Goal: Obtain resource: Download file/media

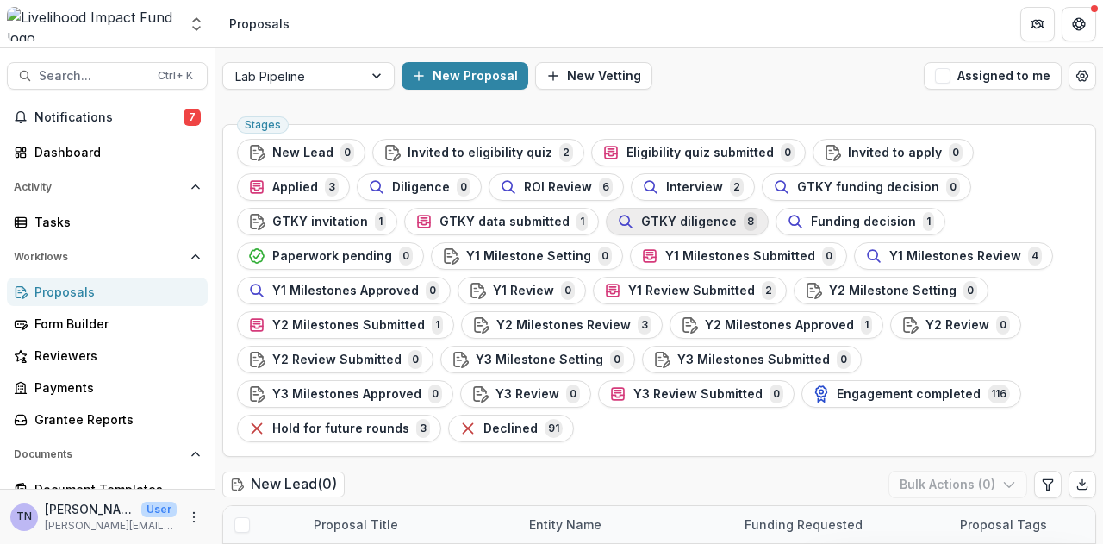
click at [641, 220] on span "GTKY diligence" at bounding box center [689, 221] width 96 height 15
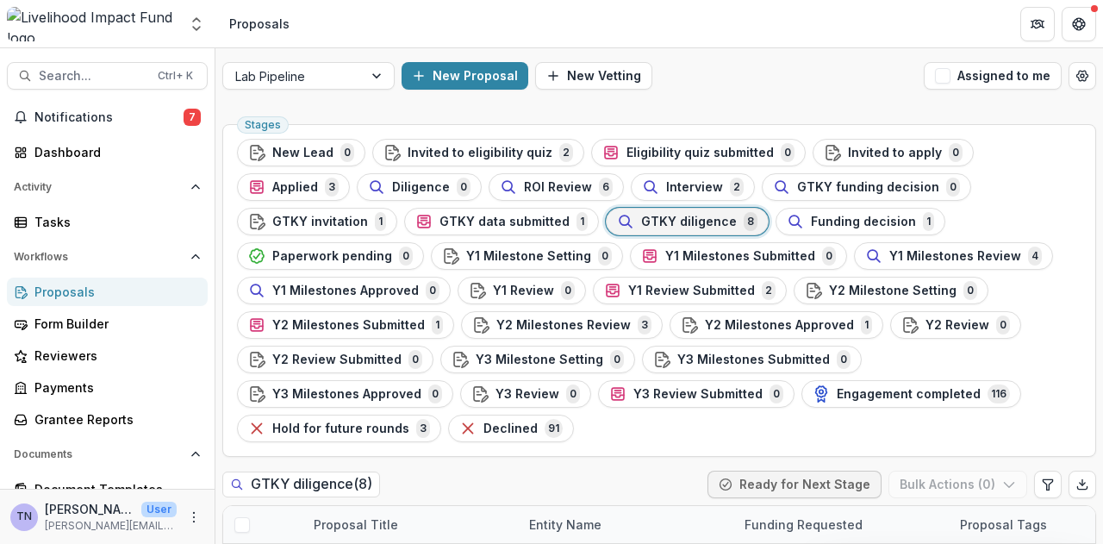
click at [641, 220] on span "GTKY diligence" at bounding box center [689, 221] width 96 height 15
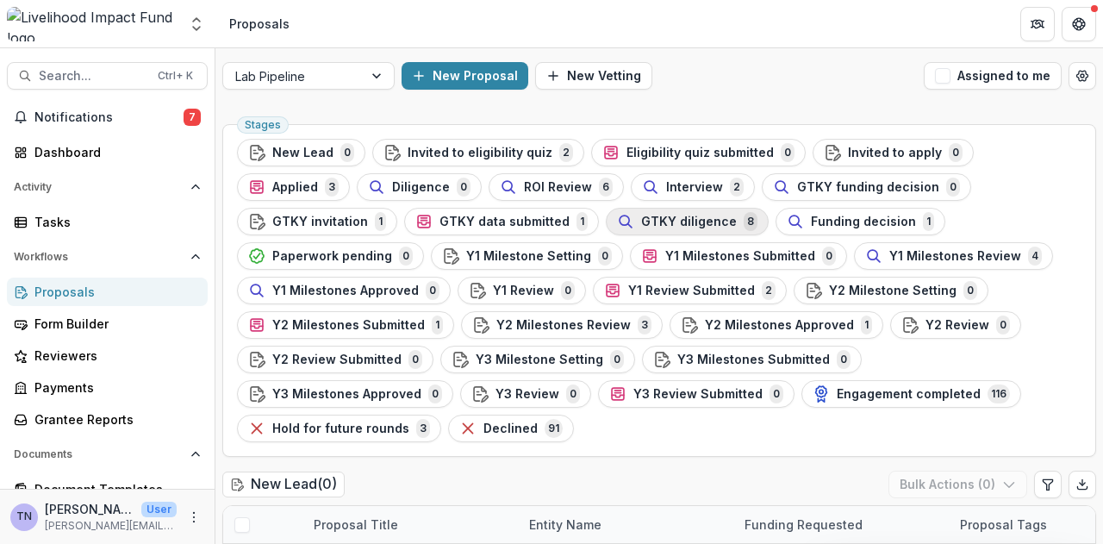
click at [641, 216] on span "GTKY diligence" at bounding box center [689, 221] width 96 height 15
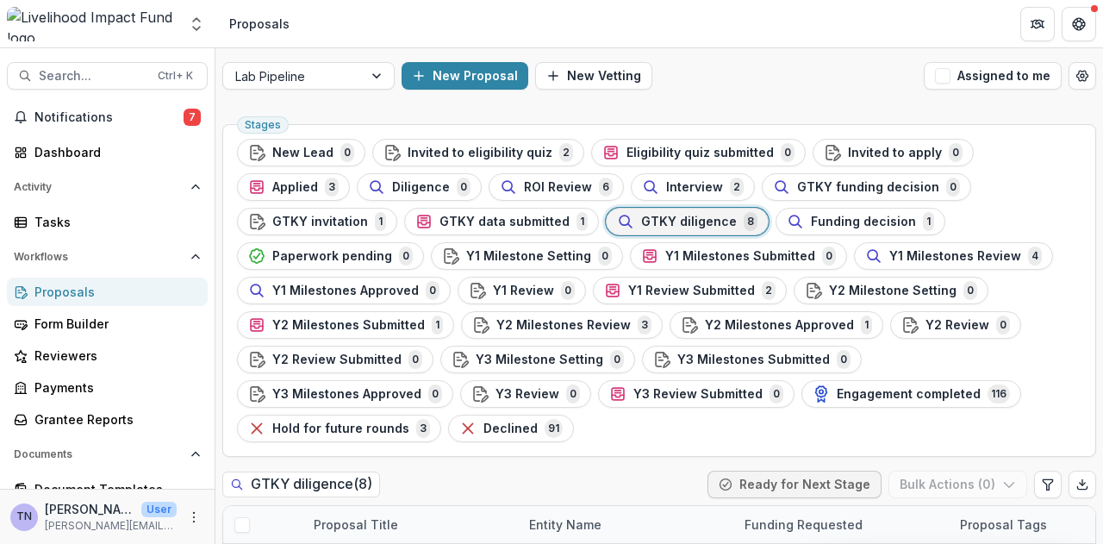
scroll to position [244, 0]
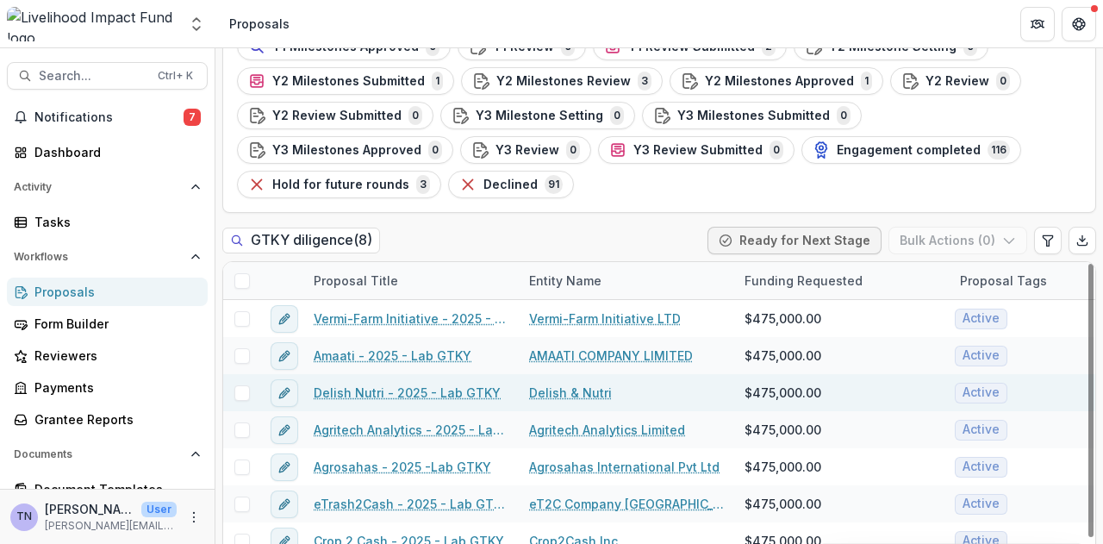
click at [346, 383] on link "Delish Nutri - 2025 - Lab GTKY" at bounding box center [407, 392] width 187 height 18
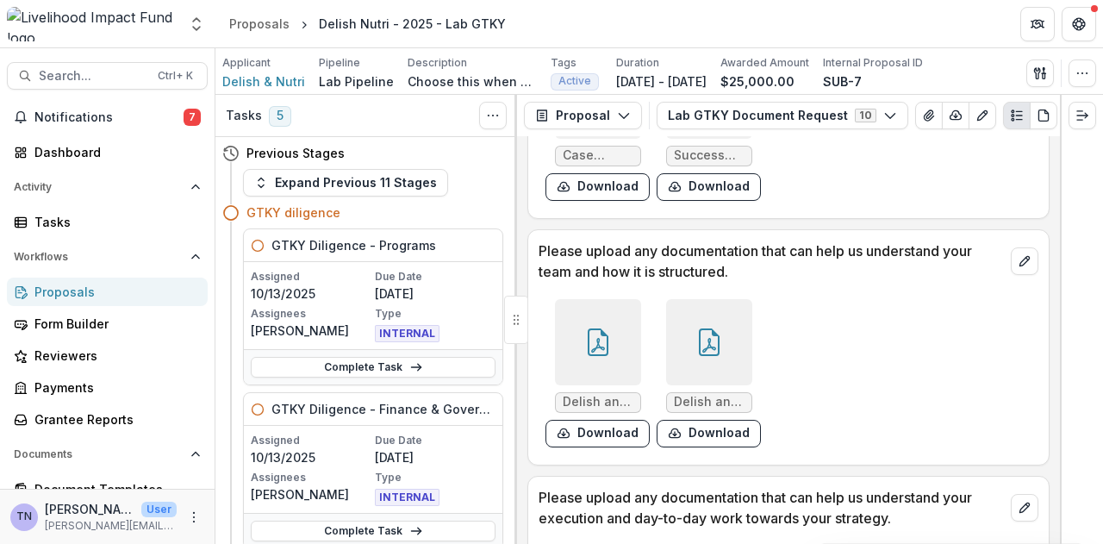
scroll to position [3502, 0]
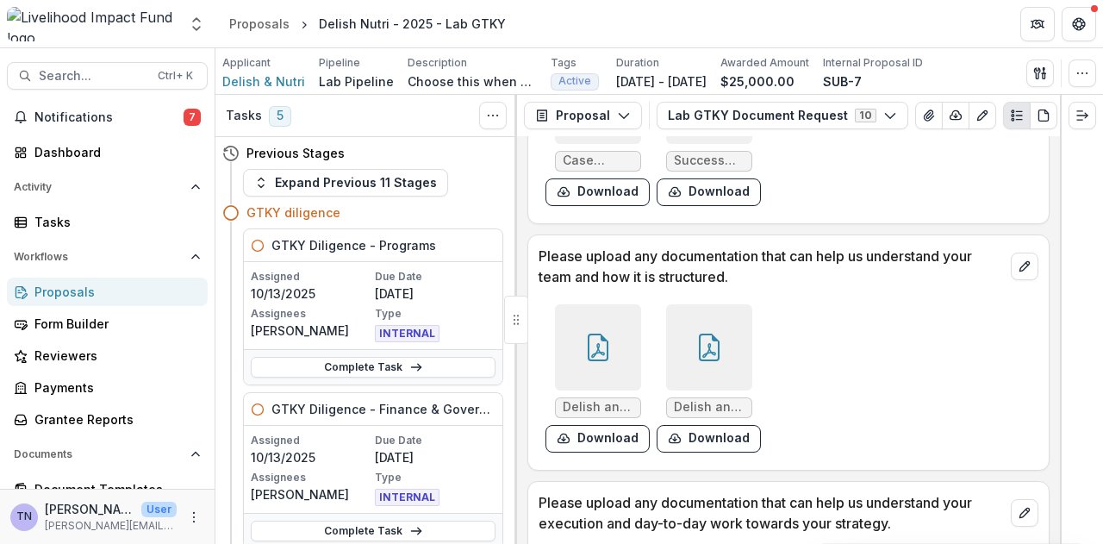
click at [1060, 449] on div at bounding box center [1081, 319] width 43 height 449
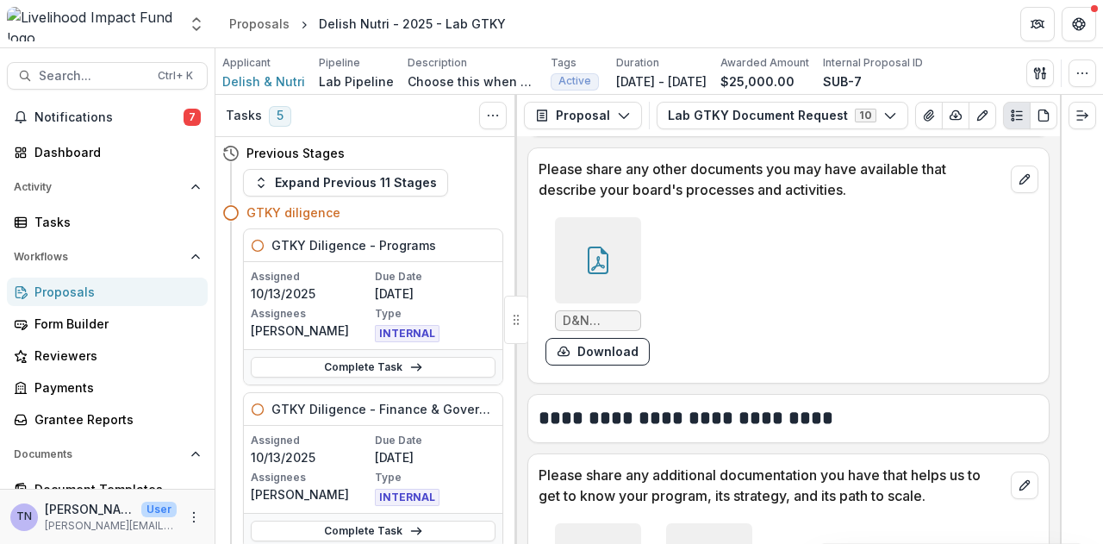
scroll to position [2434, 0]
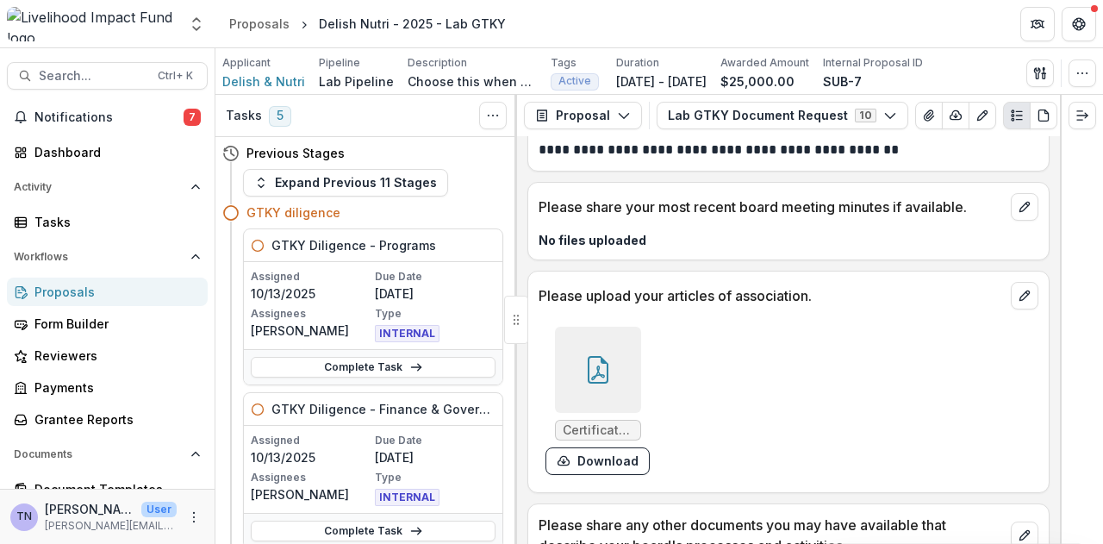
click at [1061, 524] on div at bounding box center [1081, 319] width 43 height 449
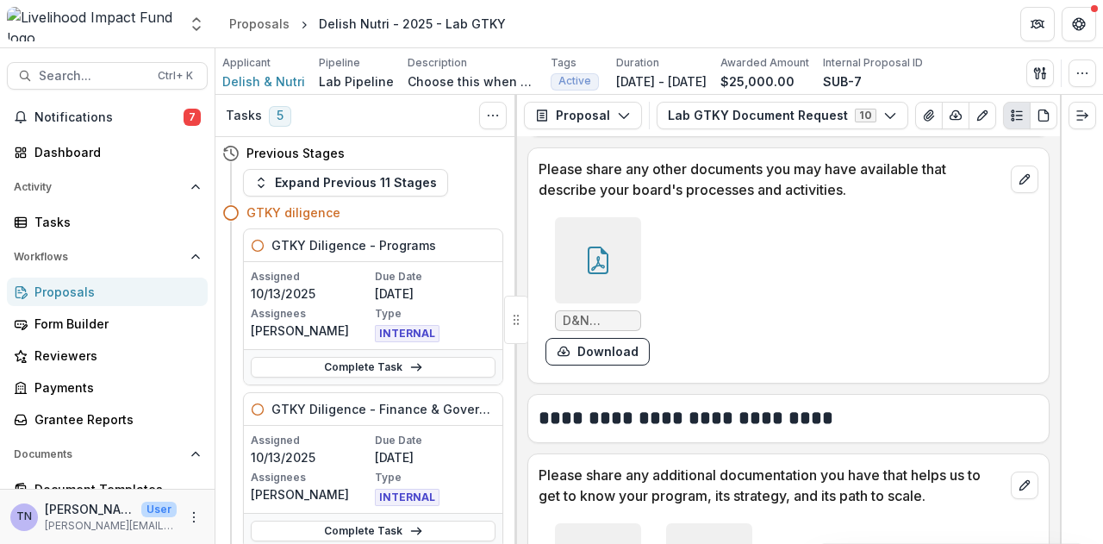
scroll to position [3146, 0]
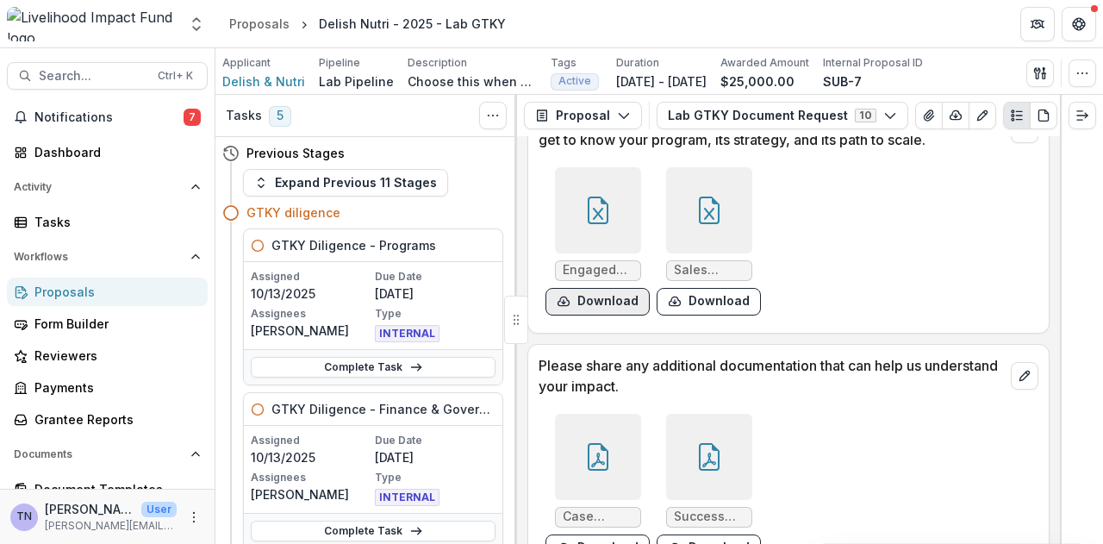
click at [605, 310] on button "Download" at bounding box center [597, 302] width 104 height 28
click at [725, 292] on button "Download" at bounding box center [708, 302] width 104 height 28
click at [1090, 531] on div at bounding box center [1090, 531] width 0 height 0
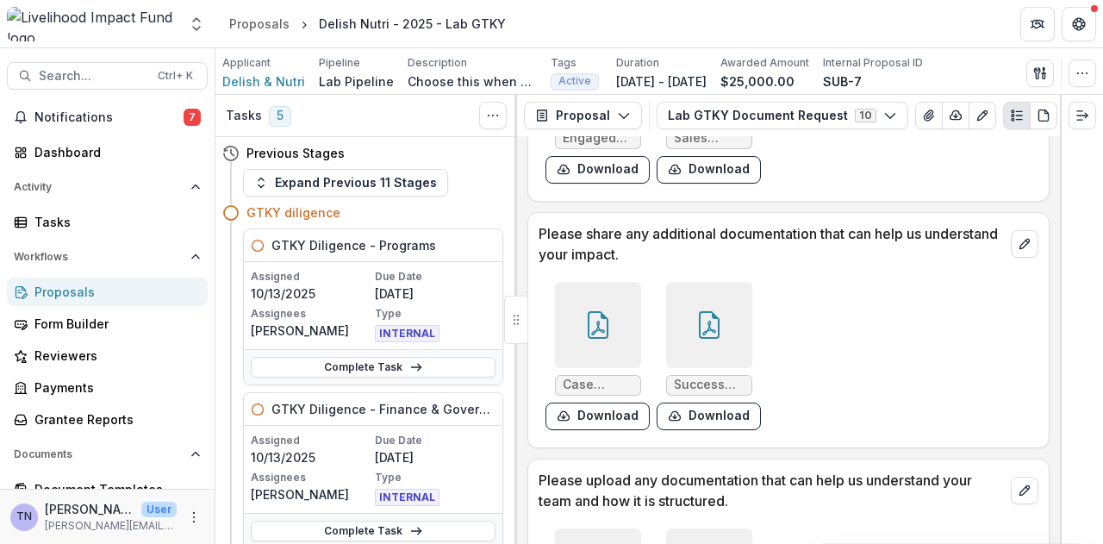
scroll to position [3282, 0]
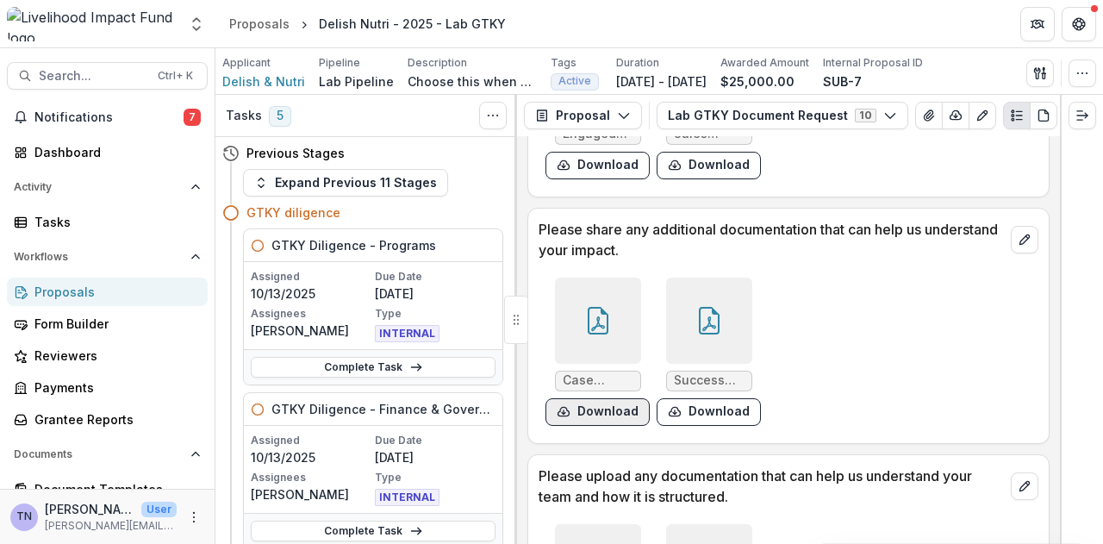
click at [584, 409] on button "Download" at bounding box center [597, 412] width 104 height 28
click at [727, 407] on button "Download" at bounding box center [708, 412] width 104 height 28
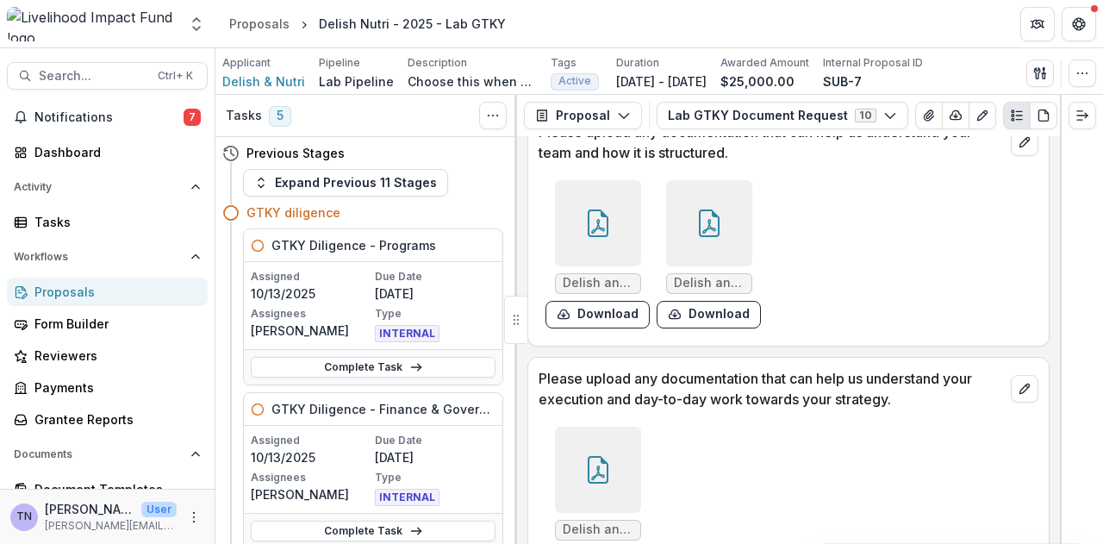
scroll to position [3406, 0]
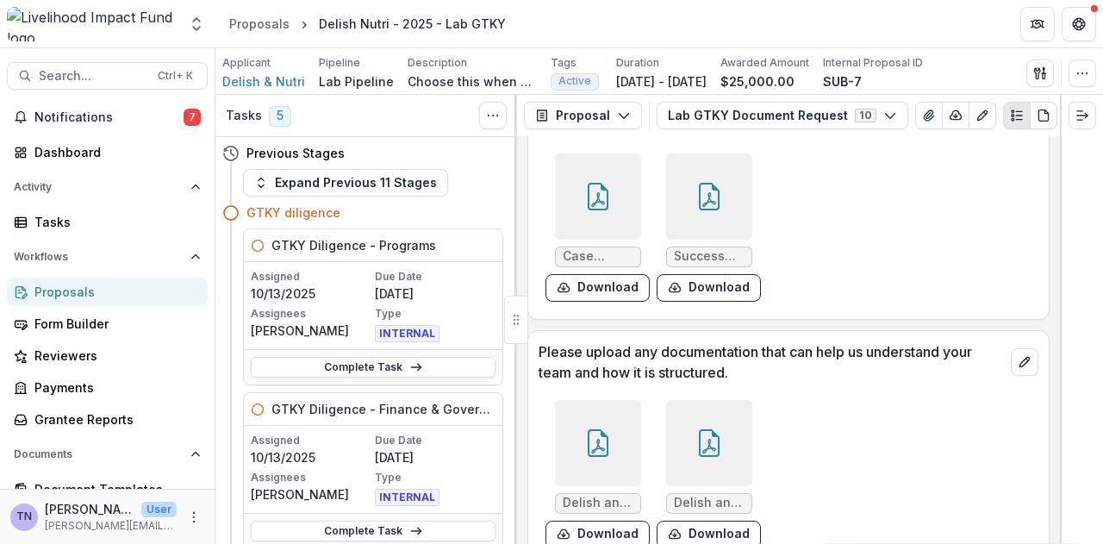
click at [99, 286] on div "Proposals" at bounding box center [113, 292] width 159 height 18
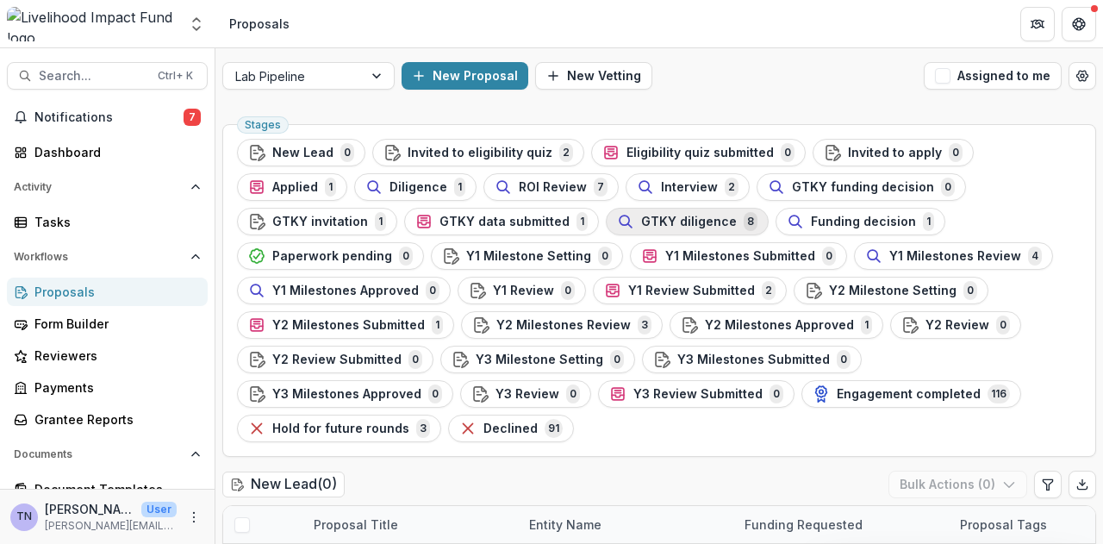
click at [641, 216] on span "GTKY diligence" at bounding box center [689, 221] width 96 height 15
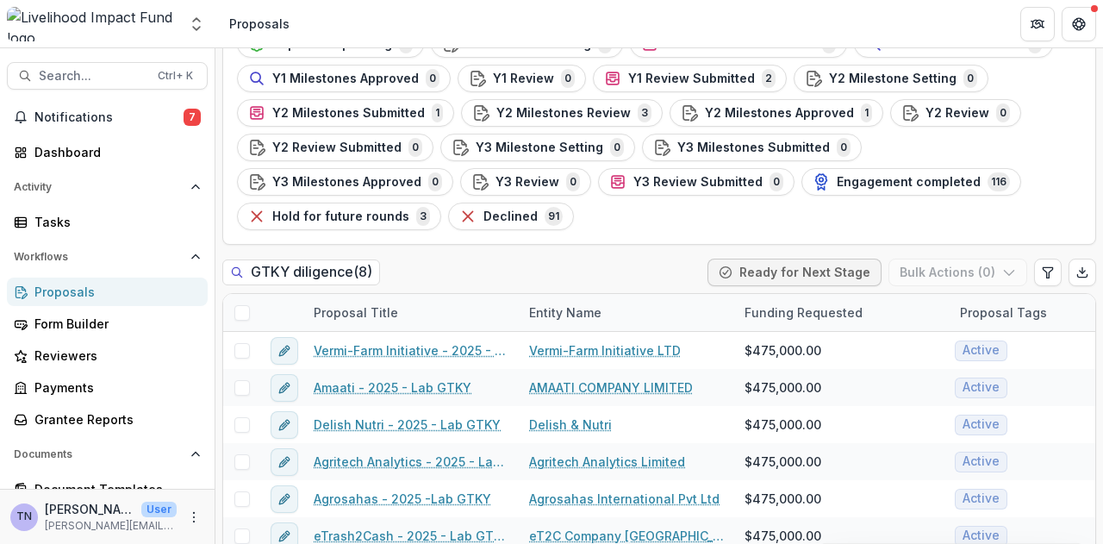
scroll to position [244, 0]
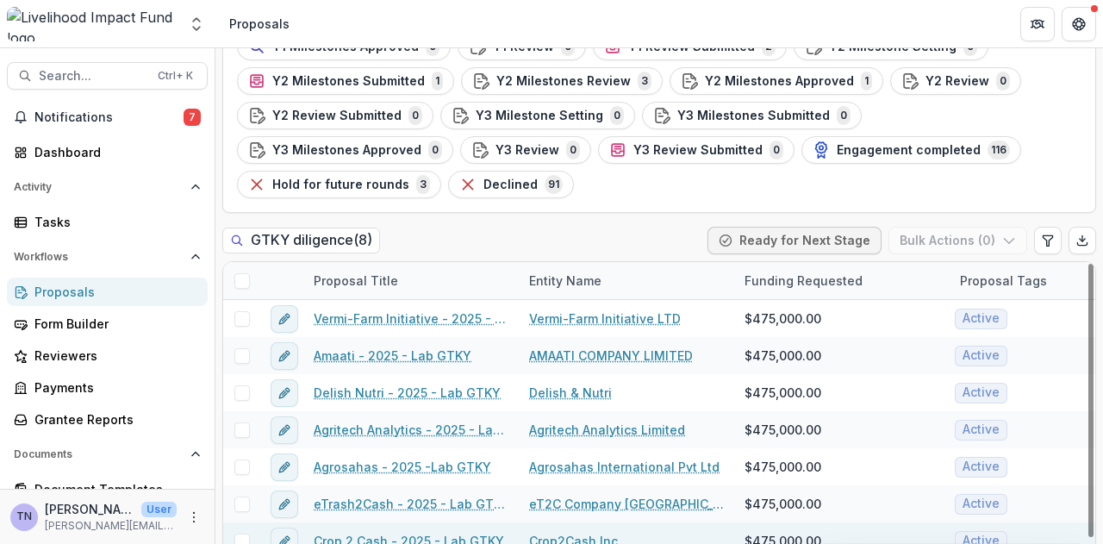
click at [389, 532] on link "Crop 2 Cash - 2025 - Lab GTKY" at bounding box center [409, 541] width 190 height 18
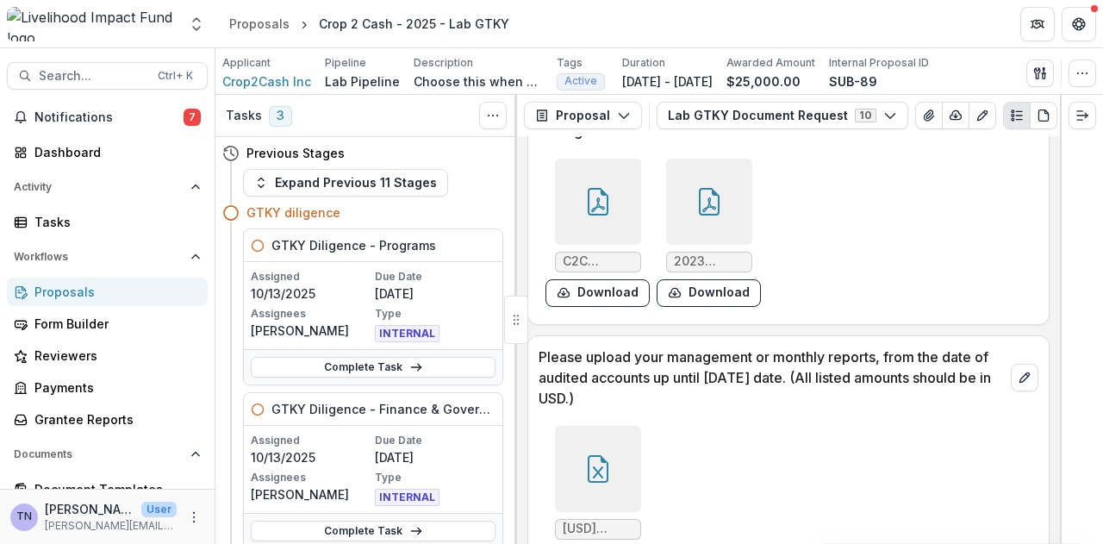
scroll to position [693, 0]
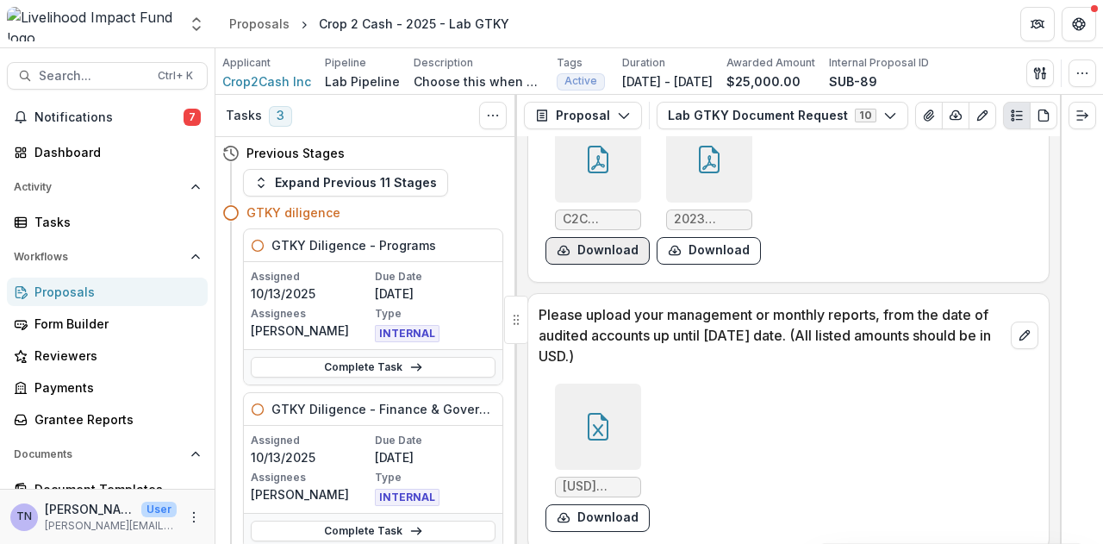
click at [587, 252] on button "Download" at bounding box center [597, 251] width 104 height 28
click at [712, 250] on button "Download" at bounding box center [708, 251] width 104 height 28
drag, startPoint x: 1054, startPoint y: 209, endPoint x: 1057, endPoint y: 221, distance: 11.7
click at [1057, 221] on div "**********" at bounding box center [788, 339] width 543 height 407
click at [624, 515] on button "Download" at bounding box center [597, 518] width 104 height 28
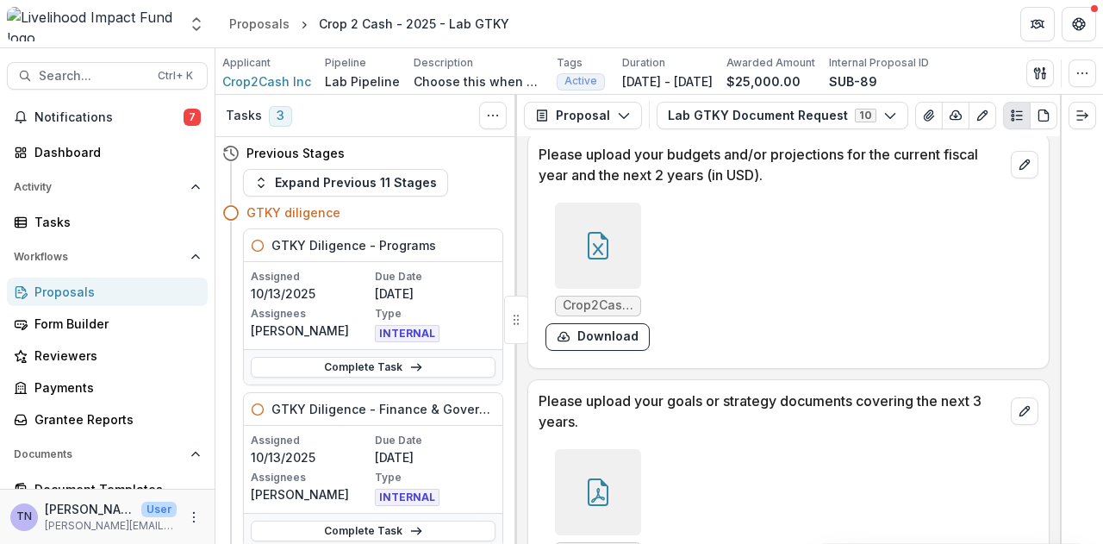
scroll to position [1069, 0]
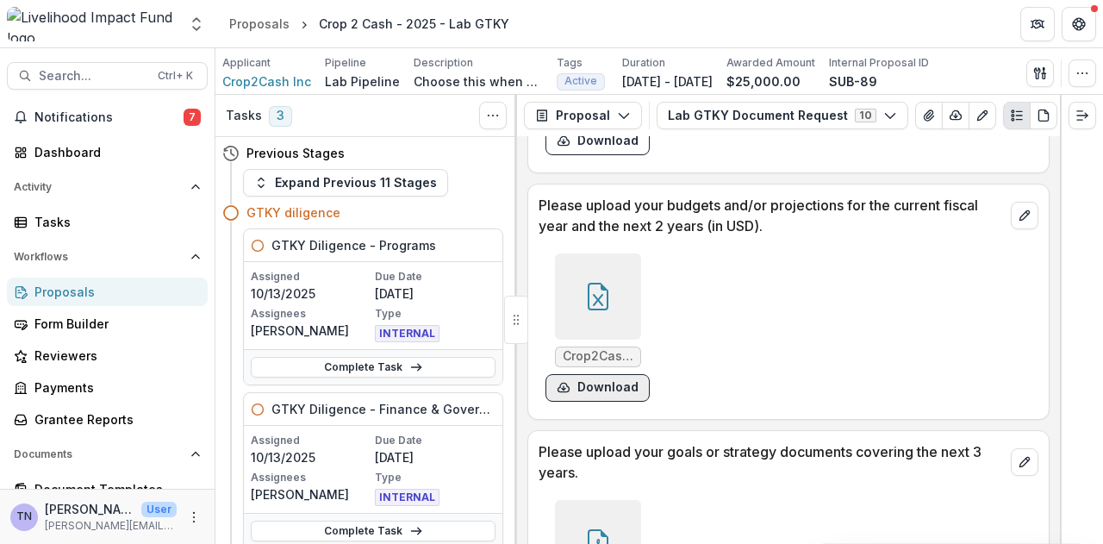
click at [596, 389] on button "Download" at bounding box center [597, 388] width 104 height 28
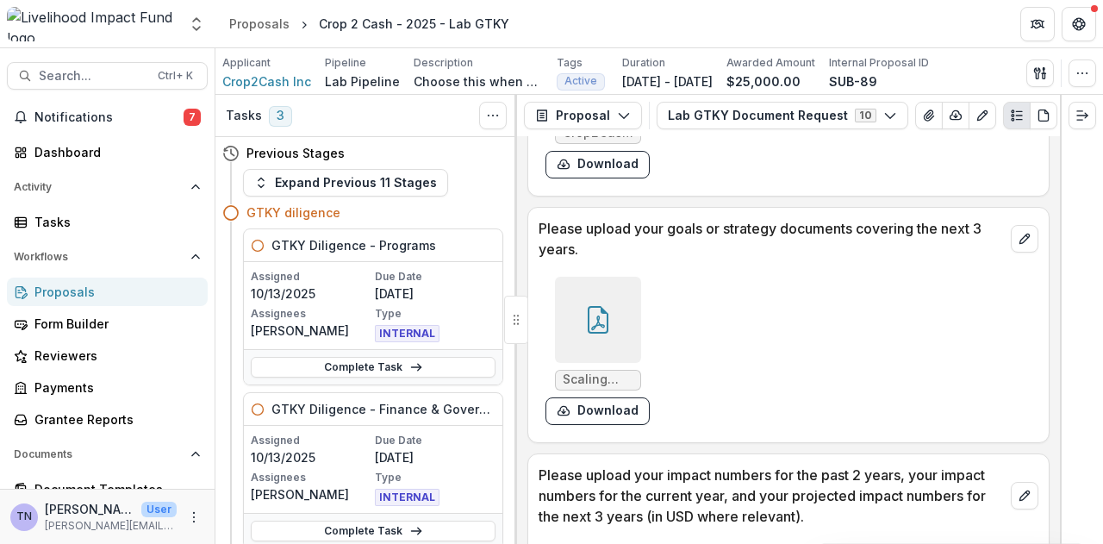
scroll to position [1417, 0]
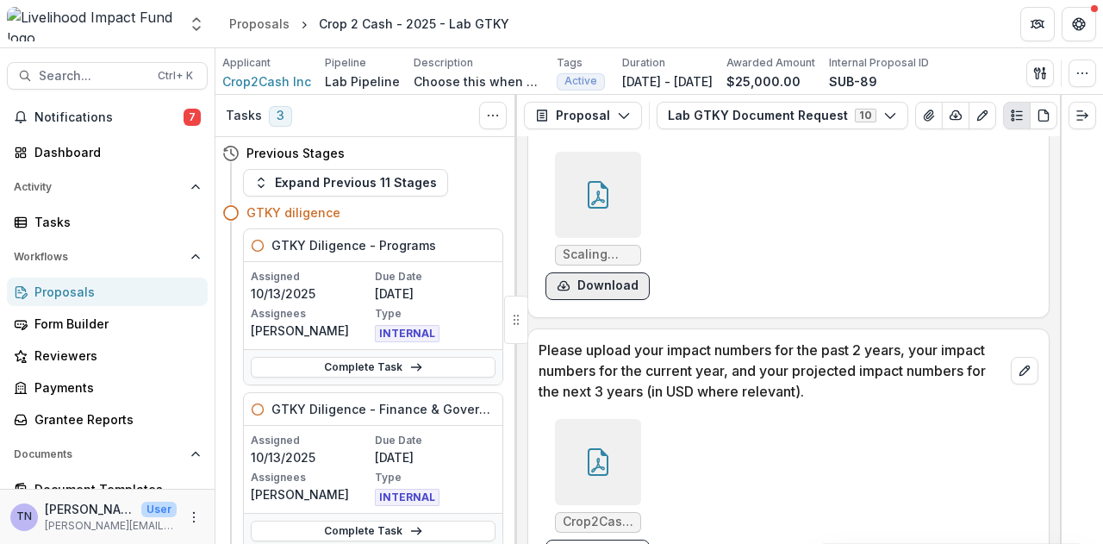
click at [586, 290] on button "Download" at bounding box center [597, 286] width 104 height 28
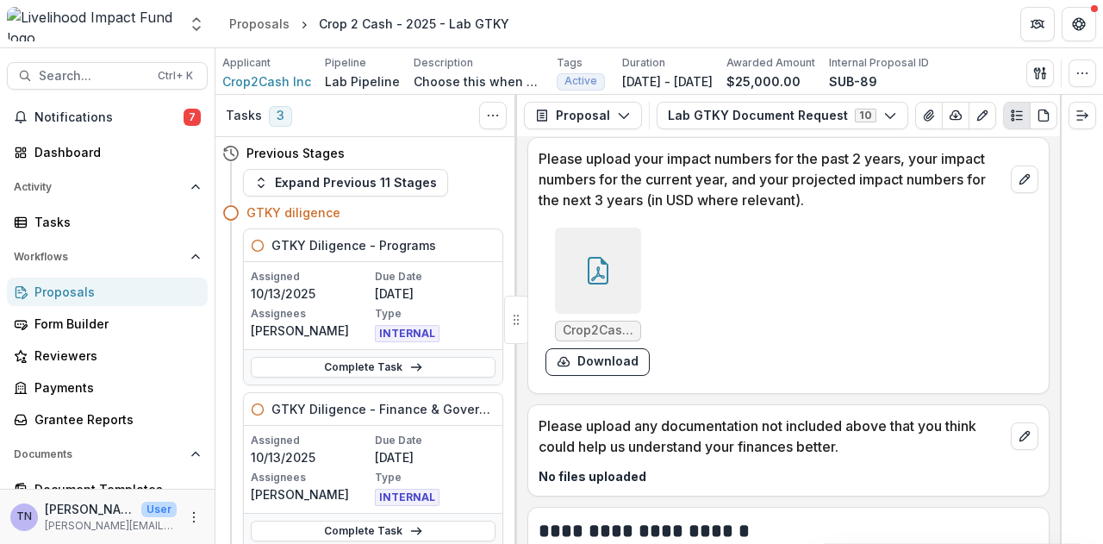
scroll to position [1622, 0]
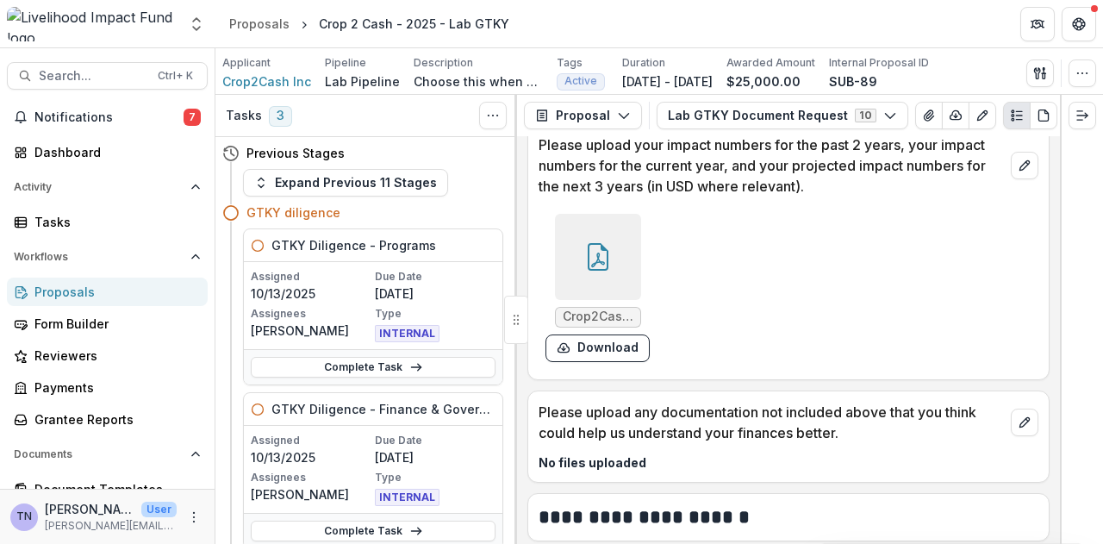
drag, startPoint x: 1060, startPoint y: 293, endPoint x: 1060, endPoint y: 326, distance: 32.7
click at [1060, 326] on div at bounding box center [1081, 319] width 43 height 449
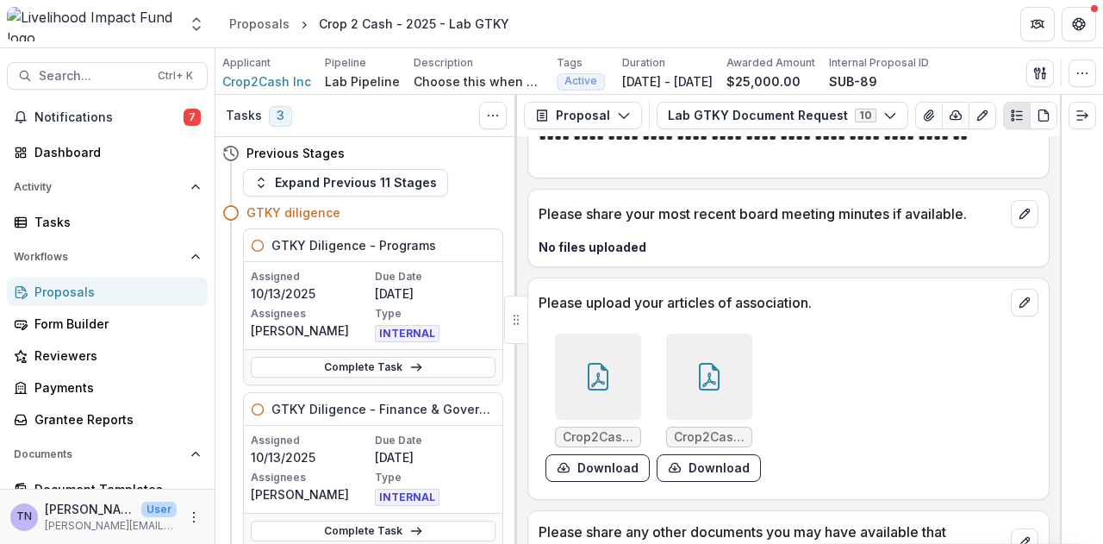
scroll to position [3007, 0]
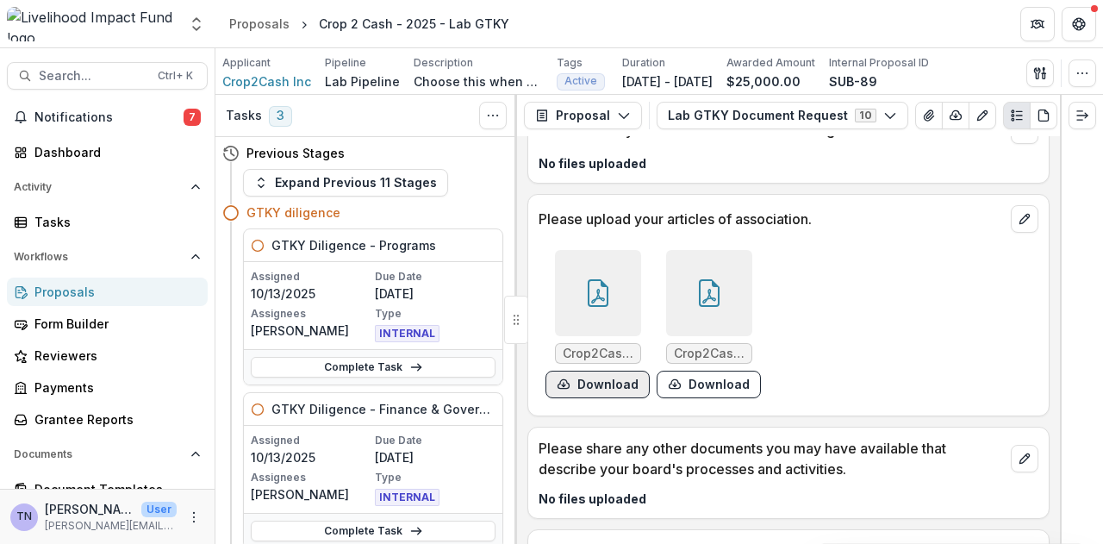
click at [594, 384] on button "Download" at bounding box center [597, 384] width 104 height 28
click at [708, 382] on button "Download" at bounding box center [708, 384] width 104 height 28
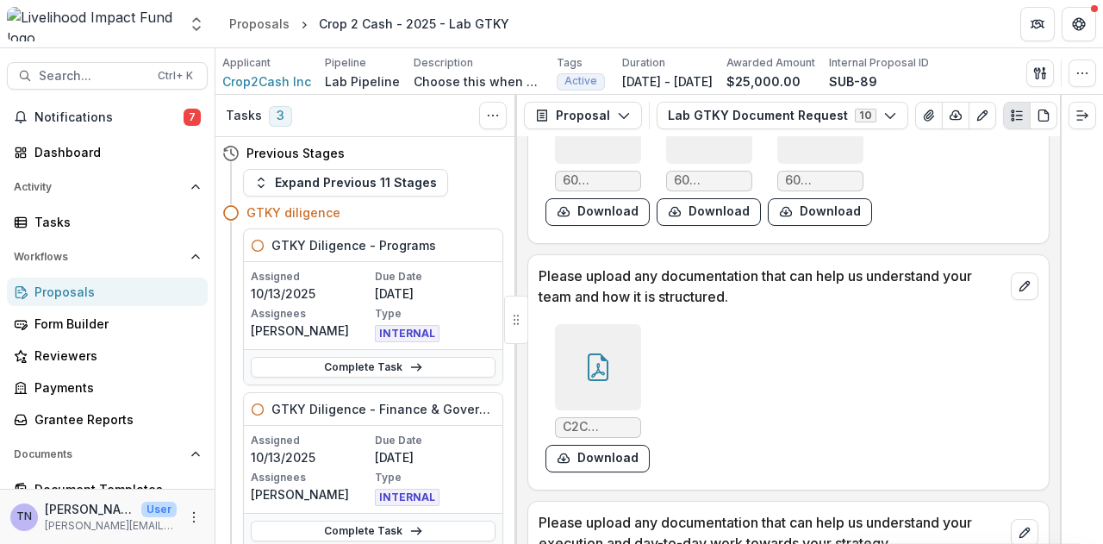
scroll to position [3704, 0]
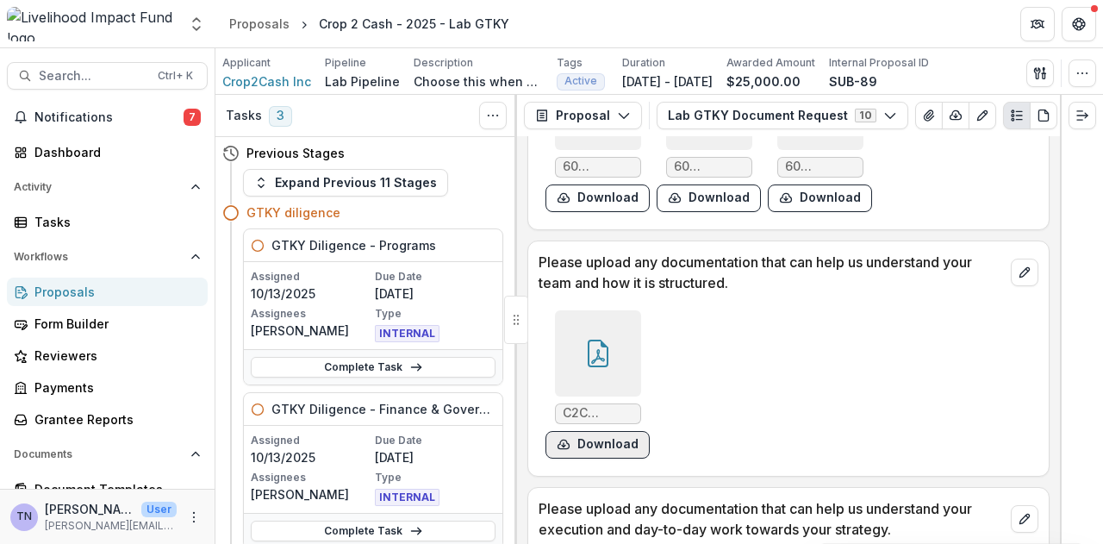
click at [613, 443] on button "Download" at bounding box center [597, 445] width 104 height 28
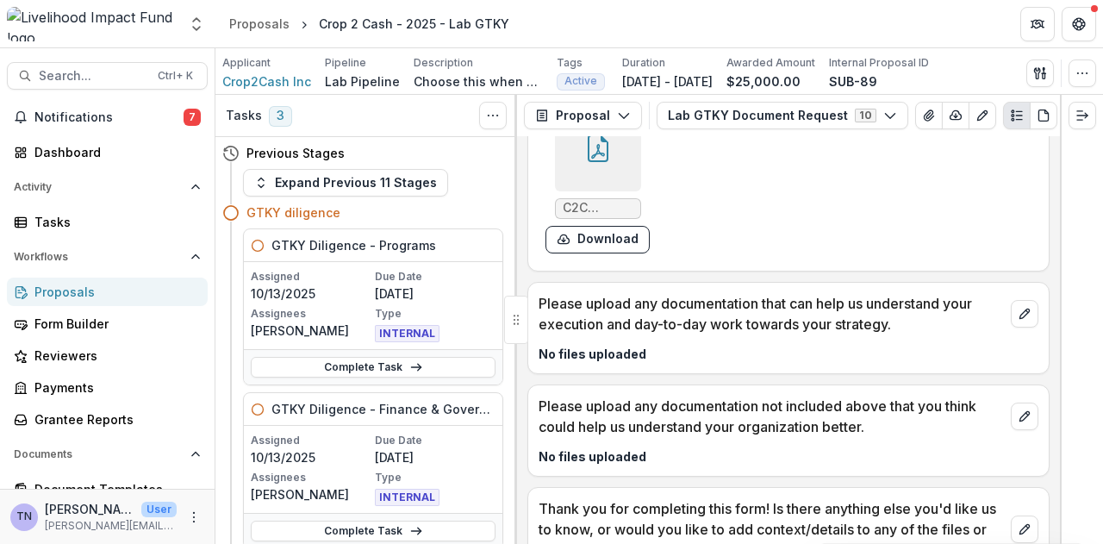
scroll to position [3979, 0]
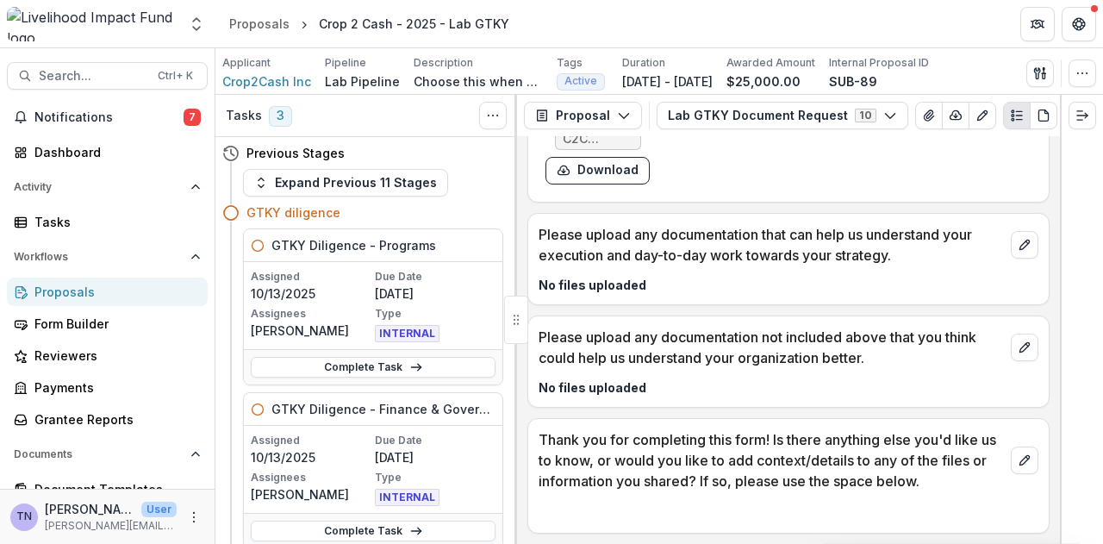
click at [126, 285] on div "Proposals" at bounding box center [113, 292] width 159 height 18
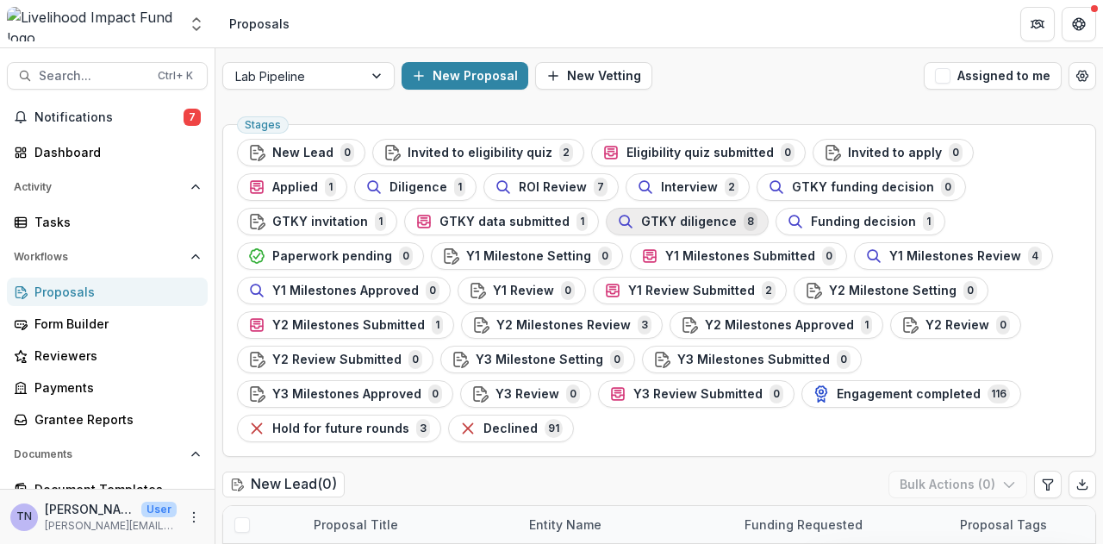
click at [641, 220] on span "GTKY diligence" at bounding box center [689, 221] width 96 height 15
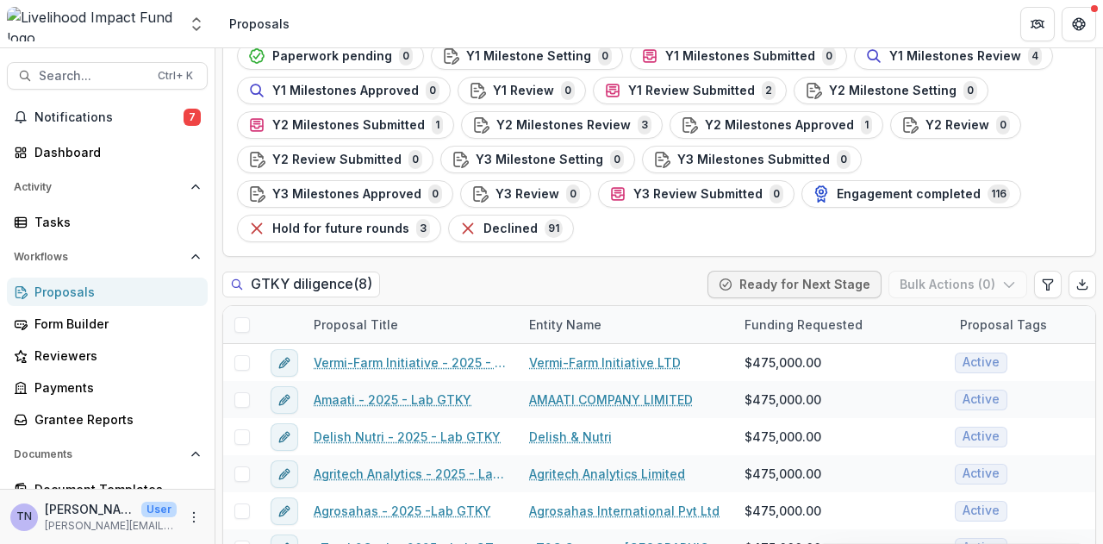
scroll to position [244, 0]
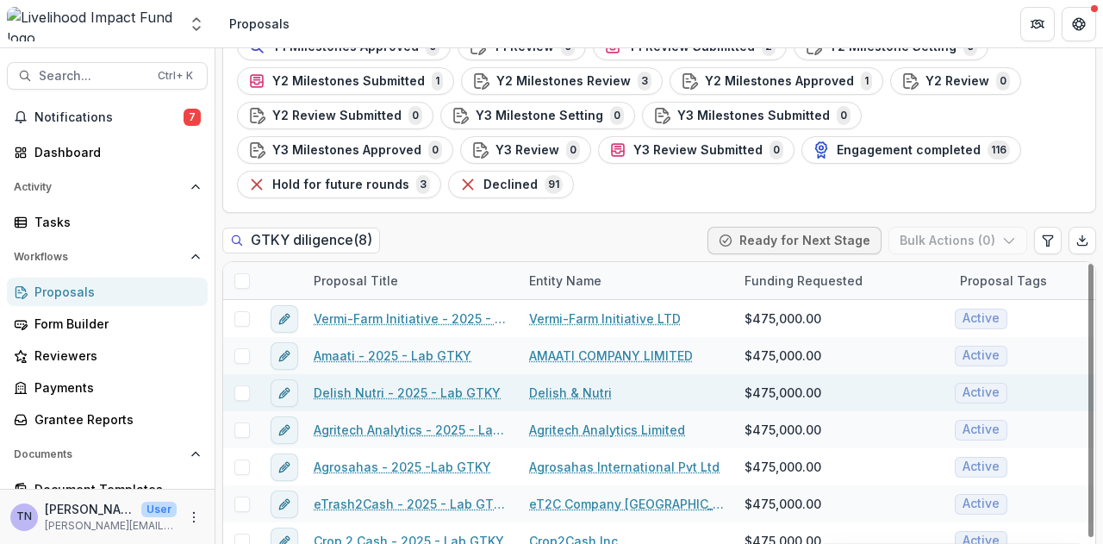
click at [405, 383] on link "Delish Nutri - 2025 - Lab GTKY" at bounding box center [407, 392] width 187 height 18
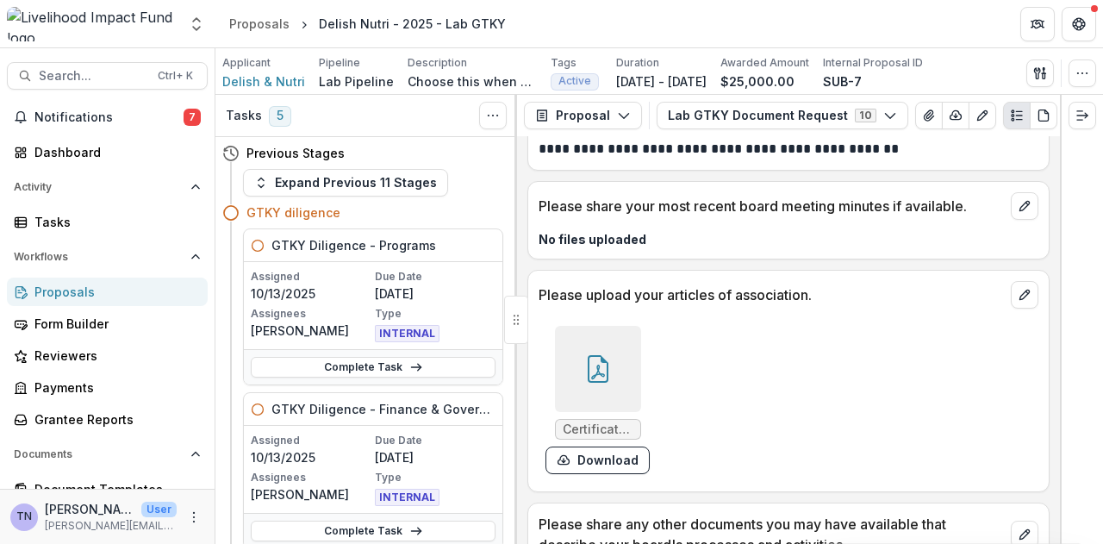
scroll to position [2445, 0]
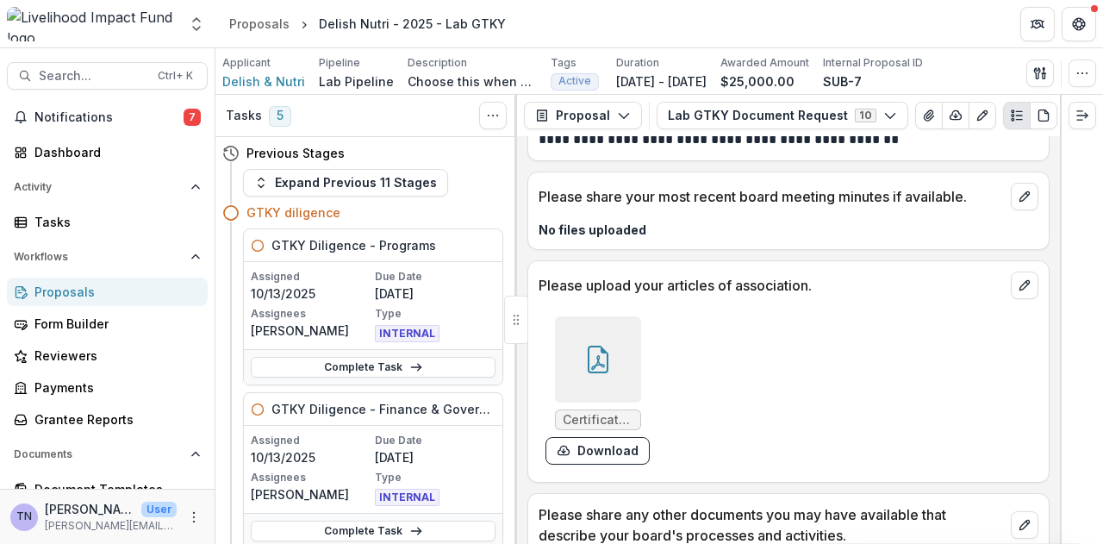
click at [595, 364] on icon at bounding box center [598, 362] width 14 height 15
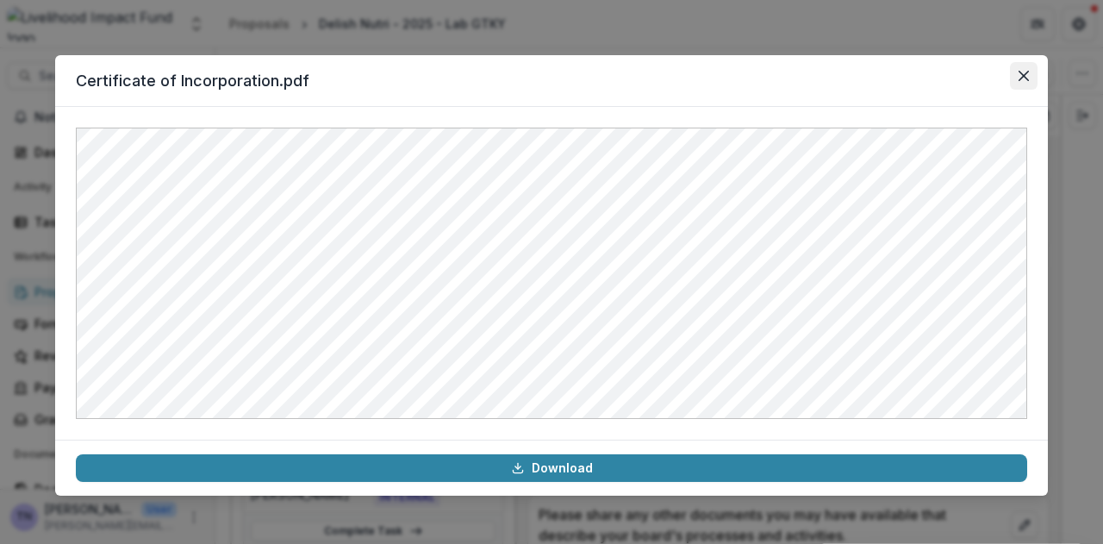
click at [1026, 73] on icon "Close" at bounding box center [1023, 76] width 10 height 10
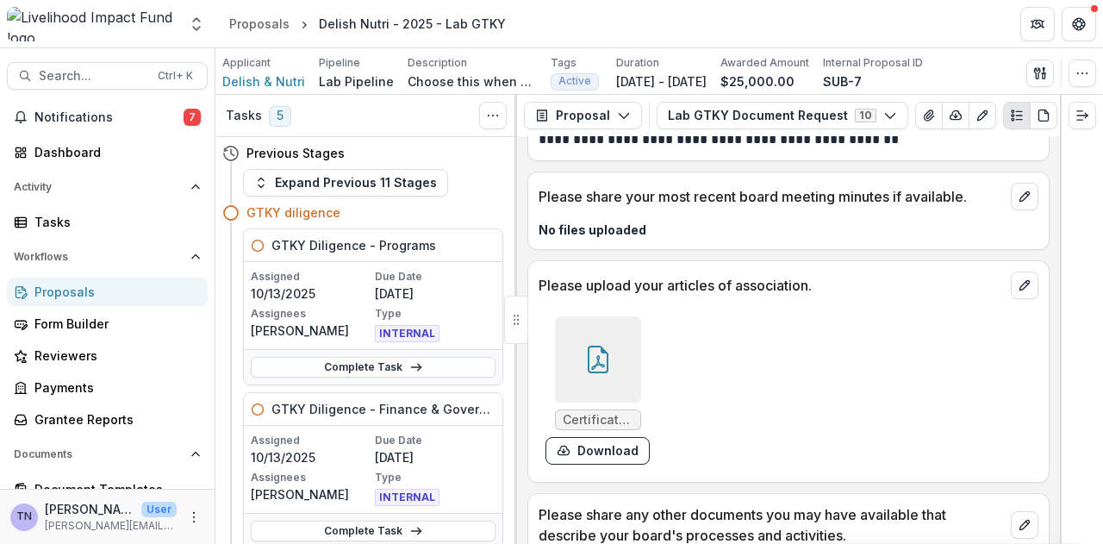
click at [99, 290] on div "Proposals" at bounding box center [113, 292] width 159 height 18
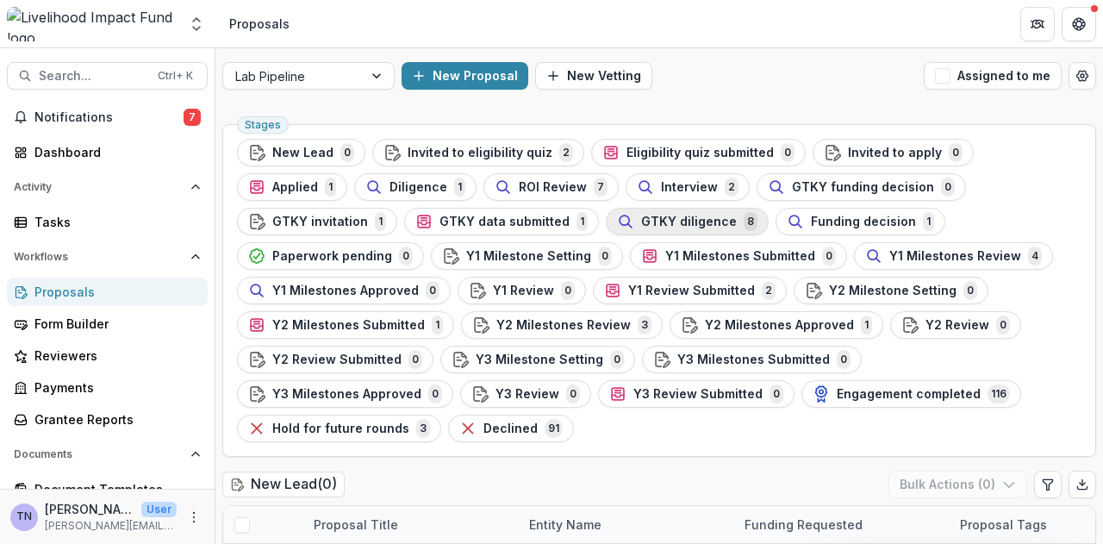
click at [641, 219] on span "GTKY diligence" at bounding box center [689, 221] width 96 height 15
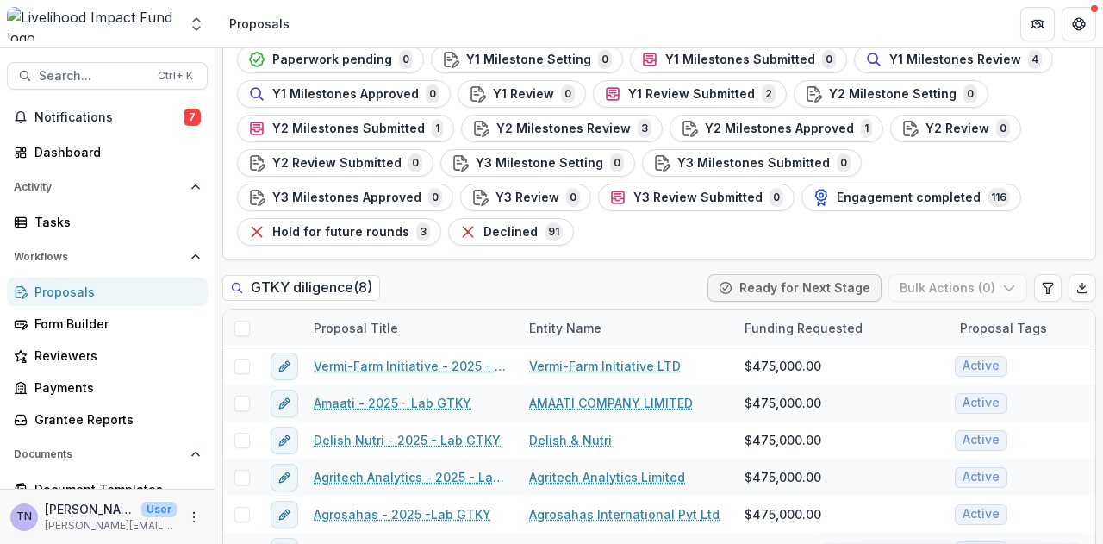
scroll to position [244, 0]
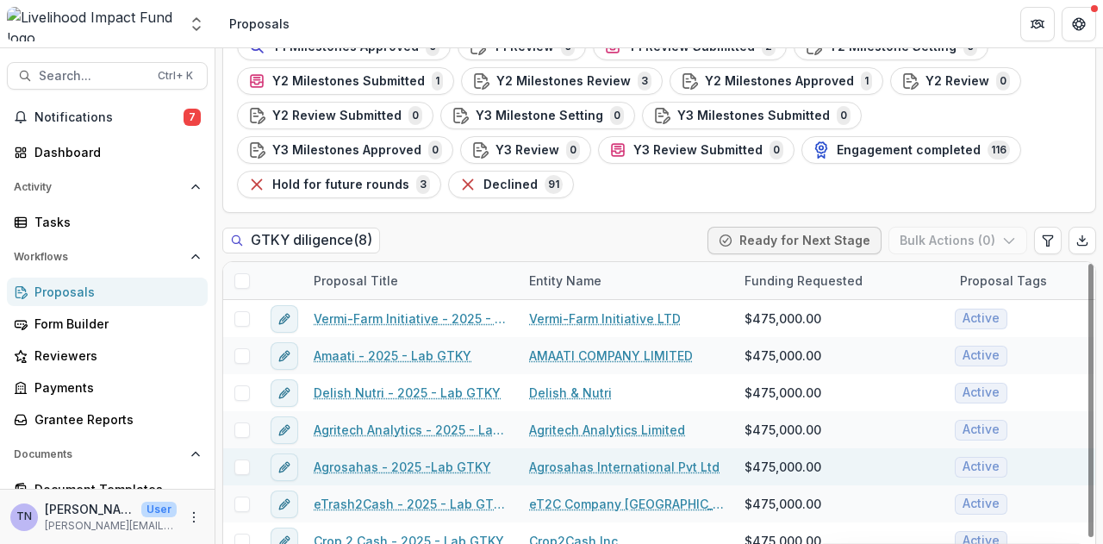
click at [402, 457] on link "Agrosahas - 2025 -Lab GTKY" at bounding box center [402, 466] width 177 height 18
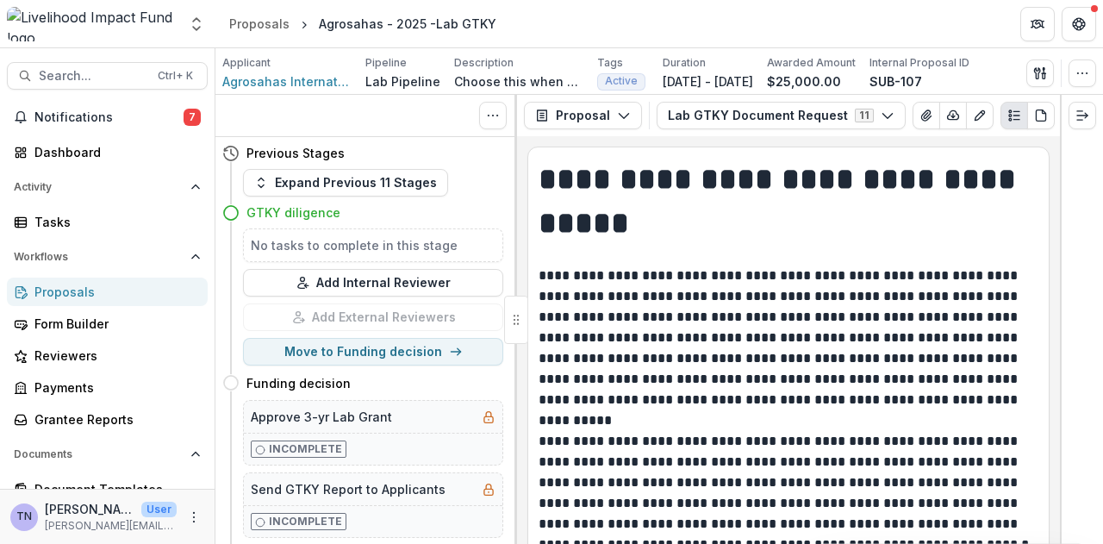
click at [1102, 391] on div at bounding box center [1081, 319] width 43 height 449
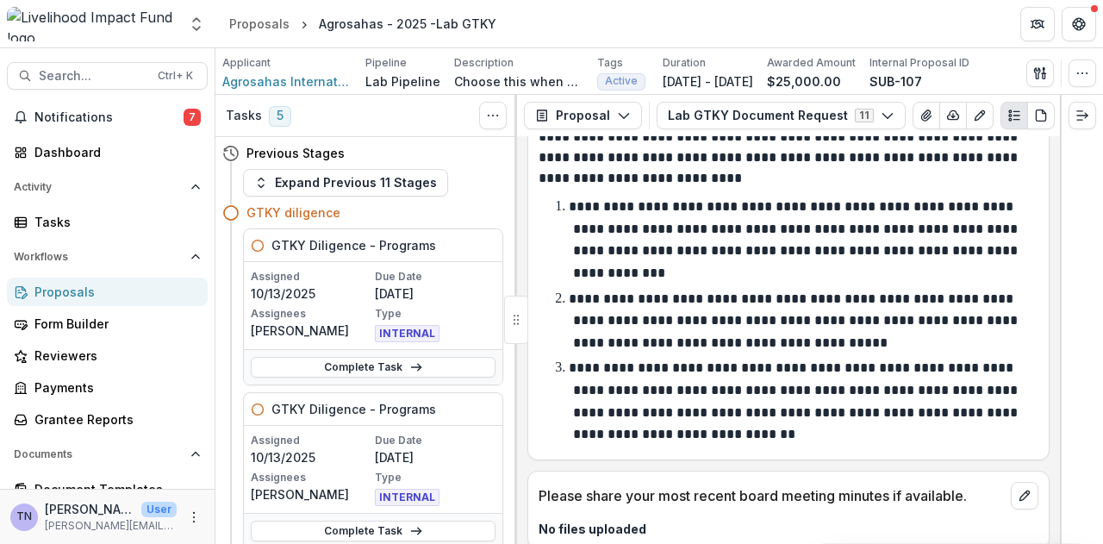
scroll to position [2446, 0]
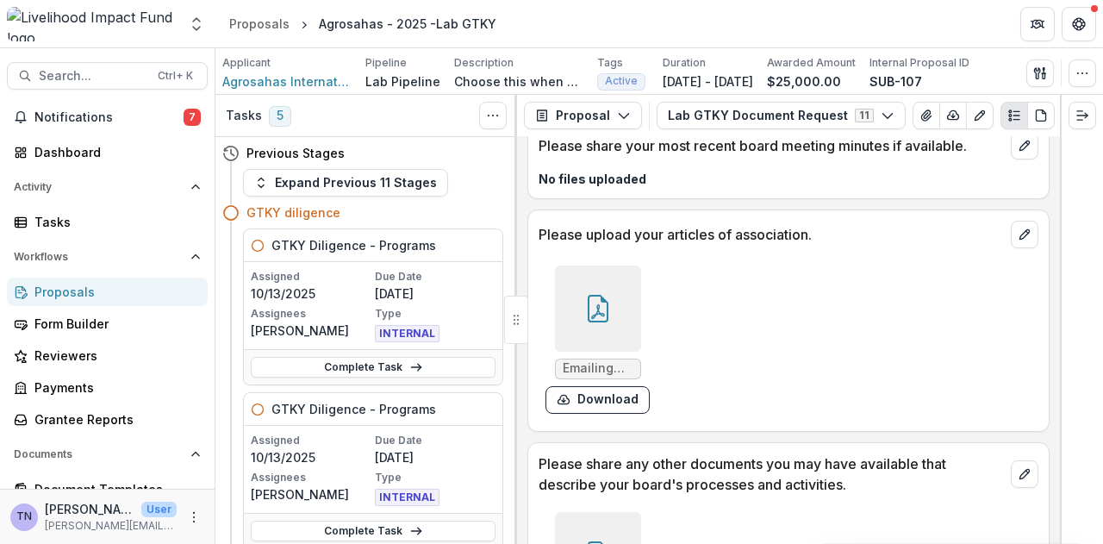
click at [607, 310] on icon at bounding box center [598, 309] width 28 height 28
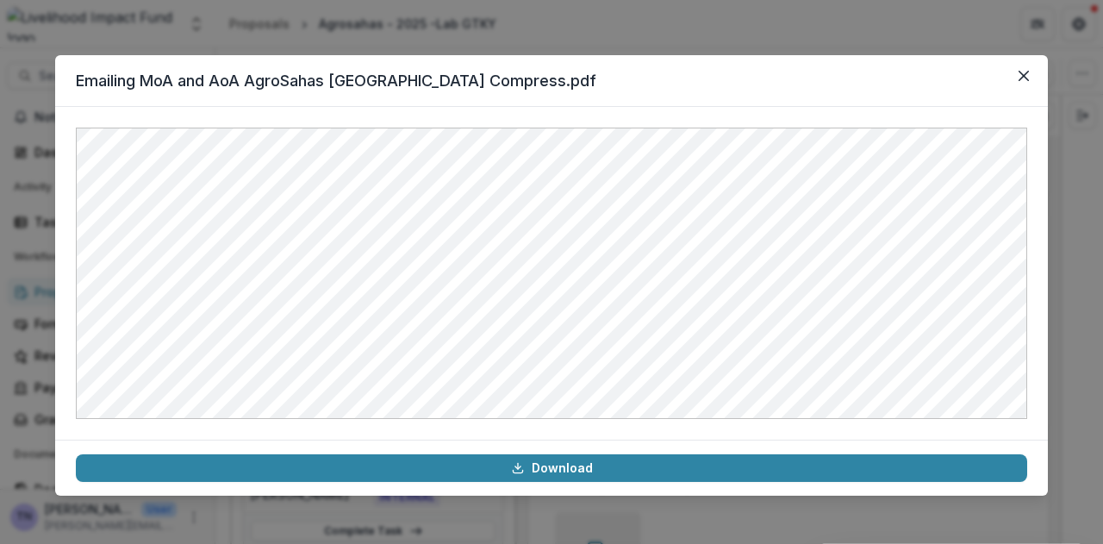
click at [879, 64] on header "Emailing MoA and AoA AgroSahas [GEOGRAPHIC_DATA] Compress.pdf" at bounding box center [551, 81] width 992 height 52
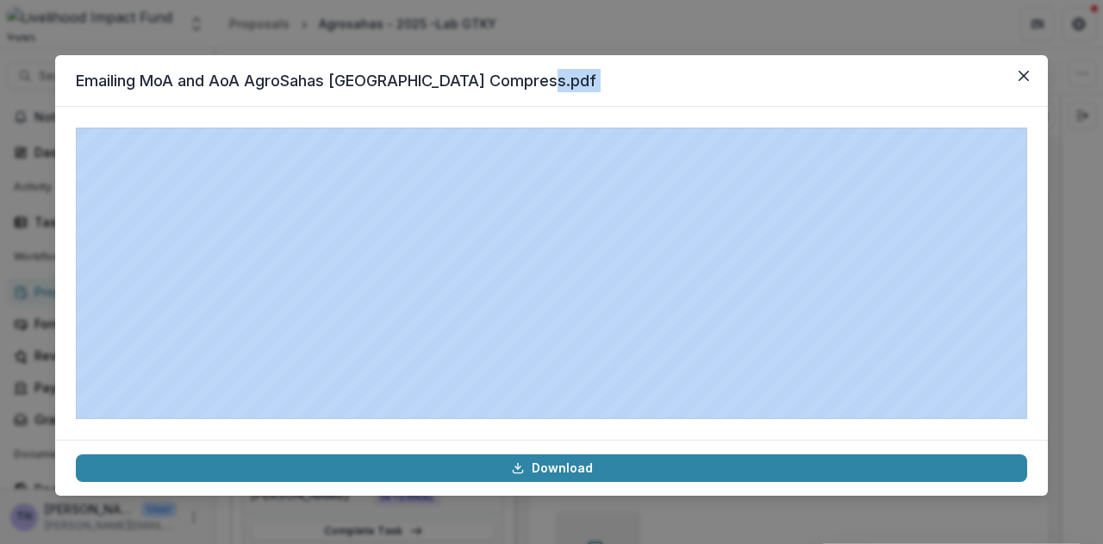
click at [879, 64] on header "Emailing MoA and AoA AgroSahas [GEOGRAPHIC_DATA] Compress.pdf" at bounding box center [551, 81] width 992 height 52
click at [1023, 74] on icon "Close" at bounding box center [1023, 76] width 10 height 10
